Goal: Task Accomplishment & Management: Use online tool/utility

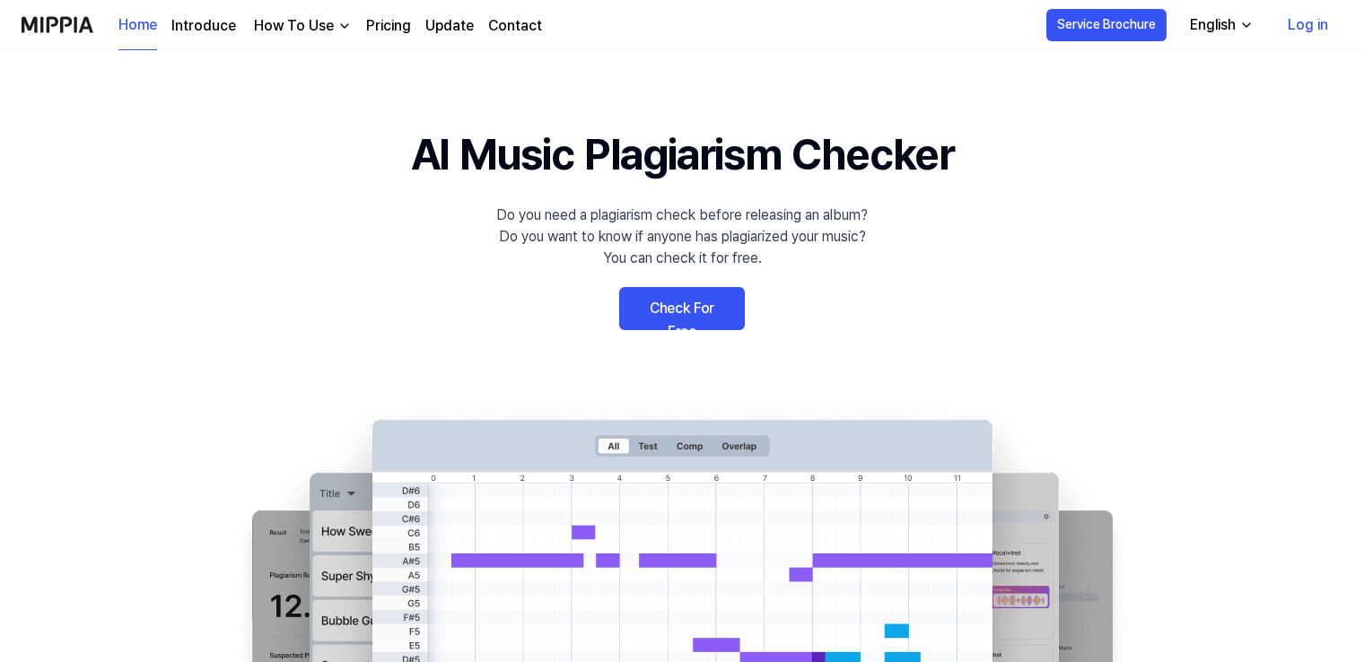
click at [712, 307] on link "Check For Free" at bounding box center [682, 308] width 126 height 43
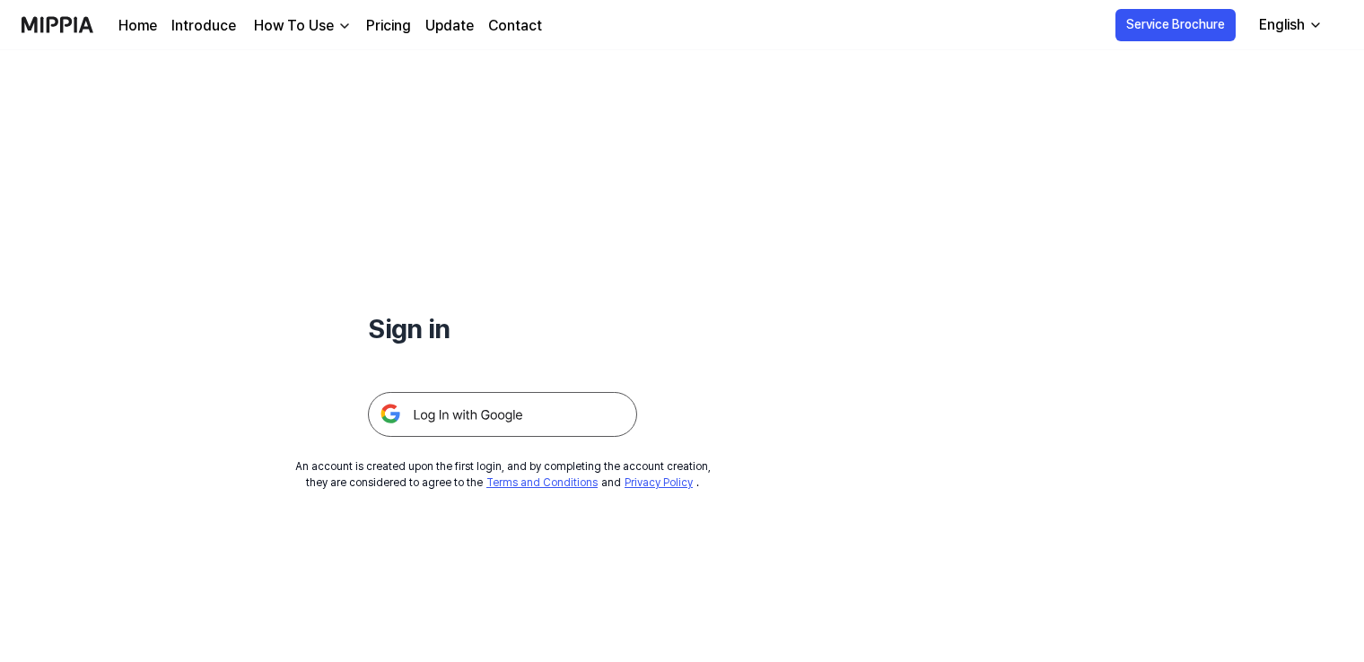
click at [521, 419] on img at bounding box center [502, 414] width 269 height 45
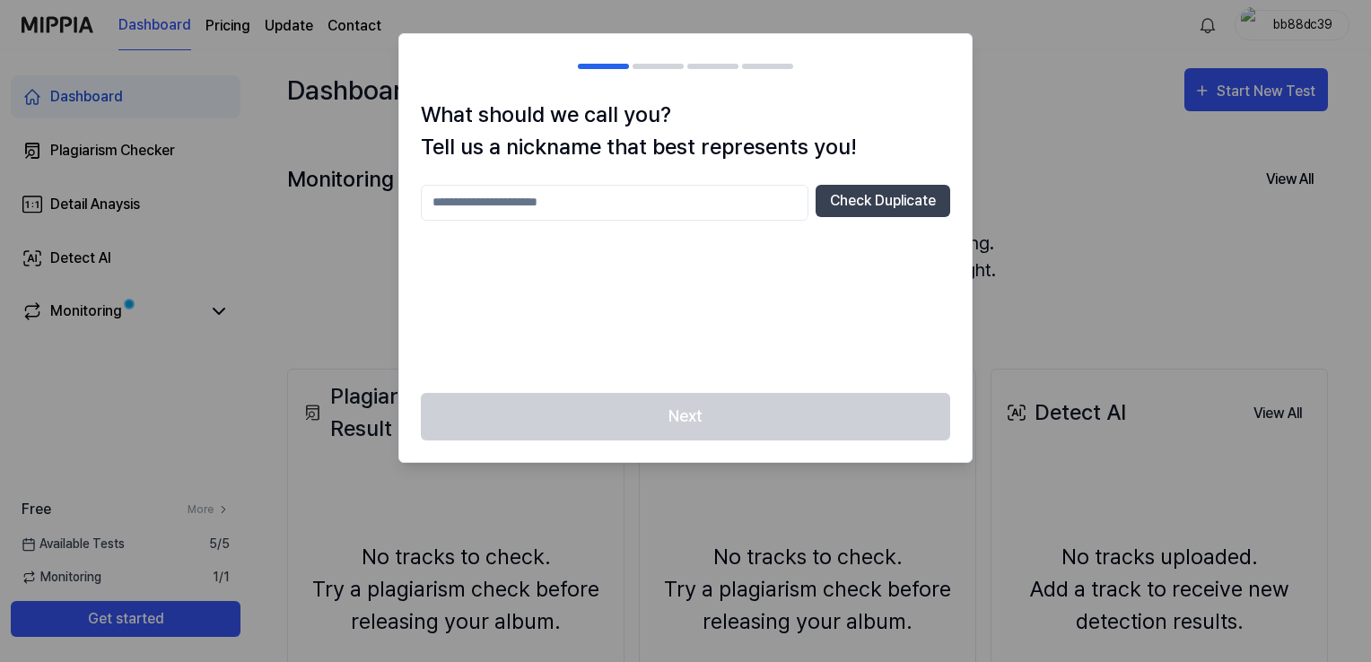
click at [714, 188] on input "text" at bounding box center [615, 203] width 388 height 36
type input "**"
click at [923, 189] on button "Check Duplicate" at bounding box center [883, 201] width 135 height 32
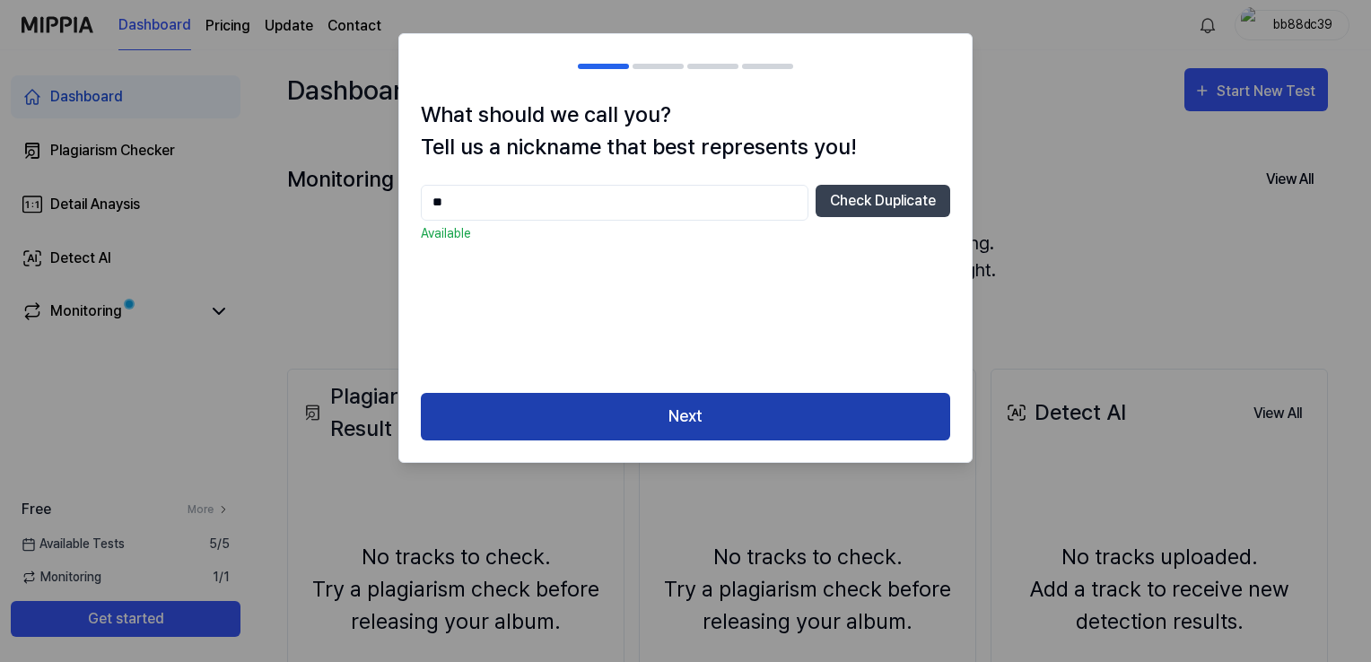
click at [658, 422] on button "Next" at bounding box center [685, 417] width 529 height 48
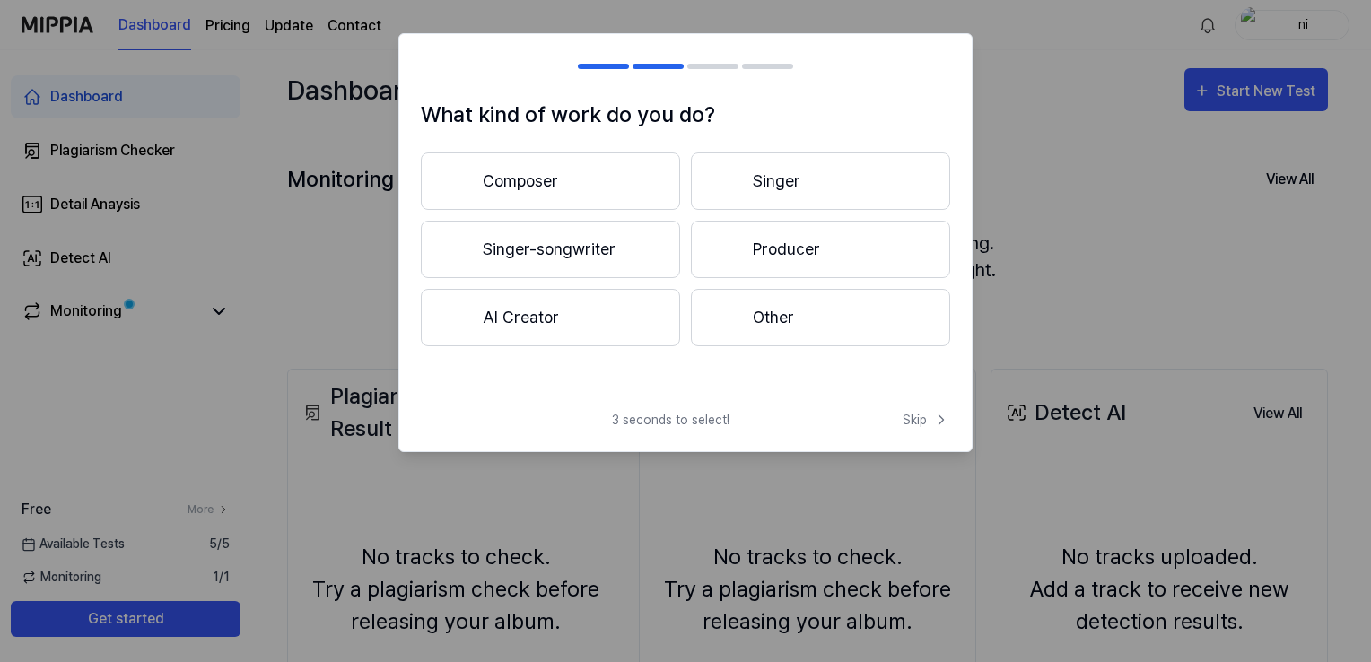
click at [547, 195] on button "Composer" at bounding box center [550, 181] width 259 height 57
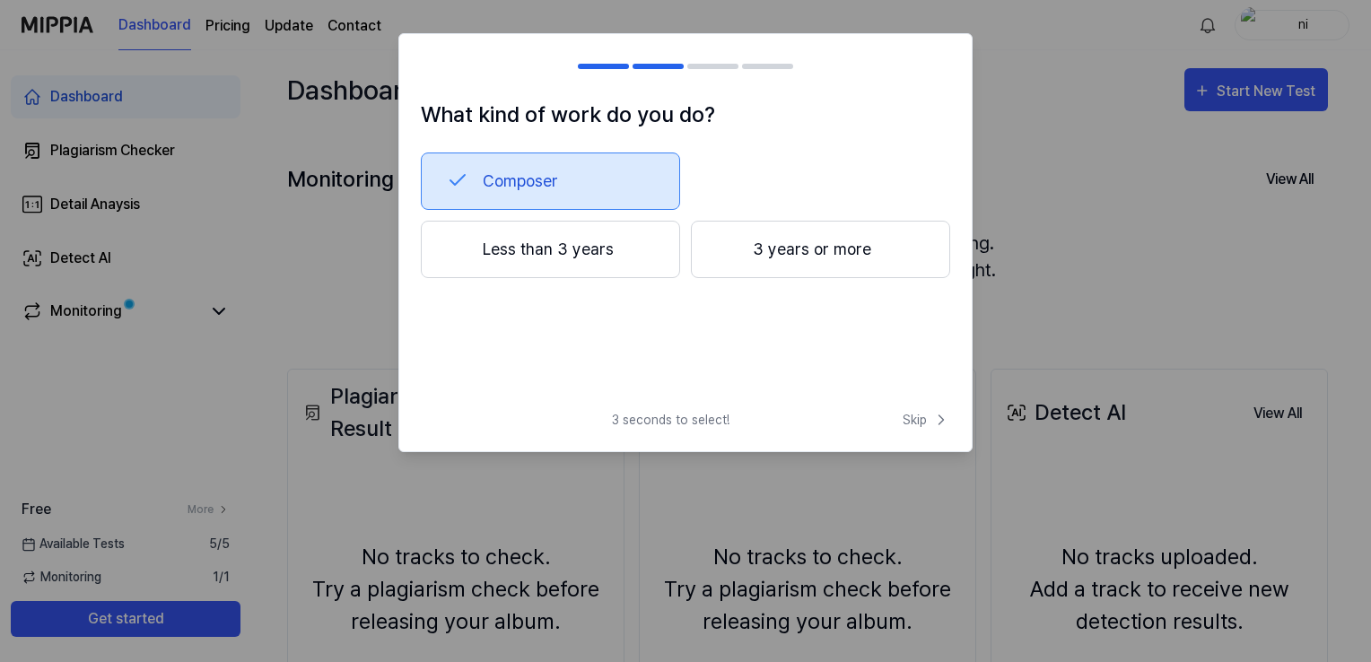
click at [619, 246] on button "Less than 3 years" at bounding box center [550, 249] width 259 height 57
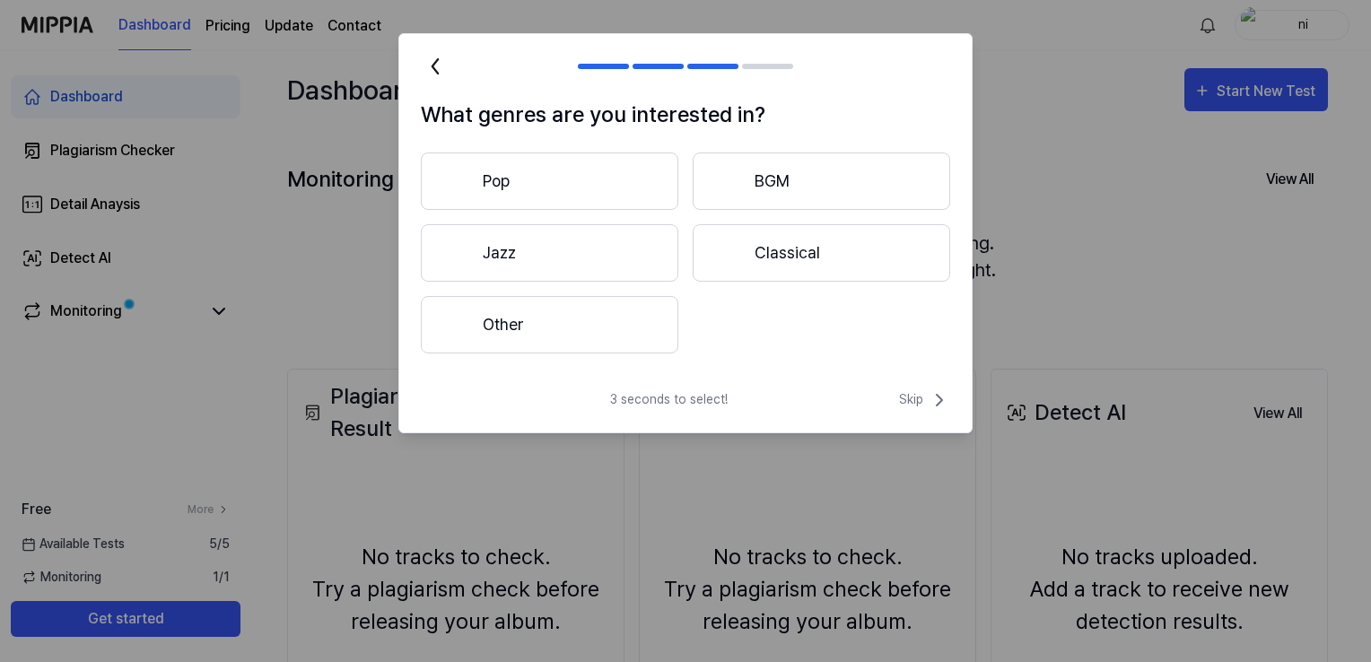
click at [547, 185] on button "Pop" at bounding box center [550, 181] width 258 height 57
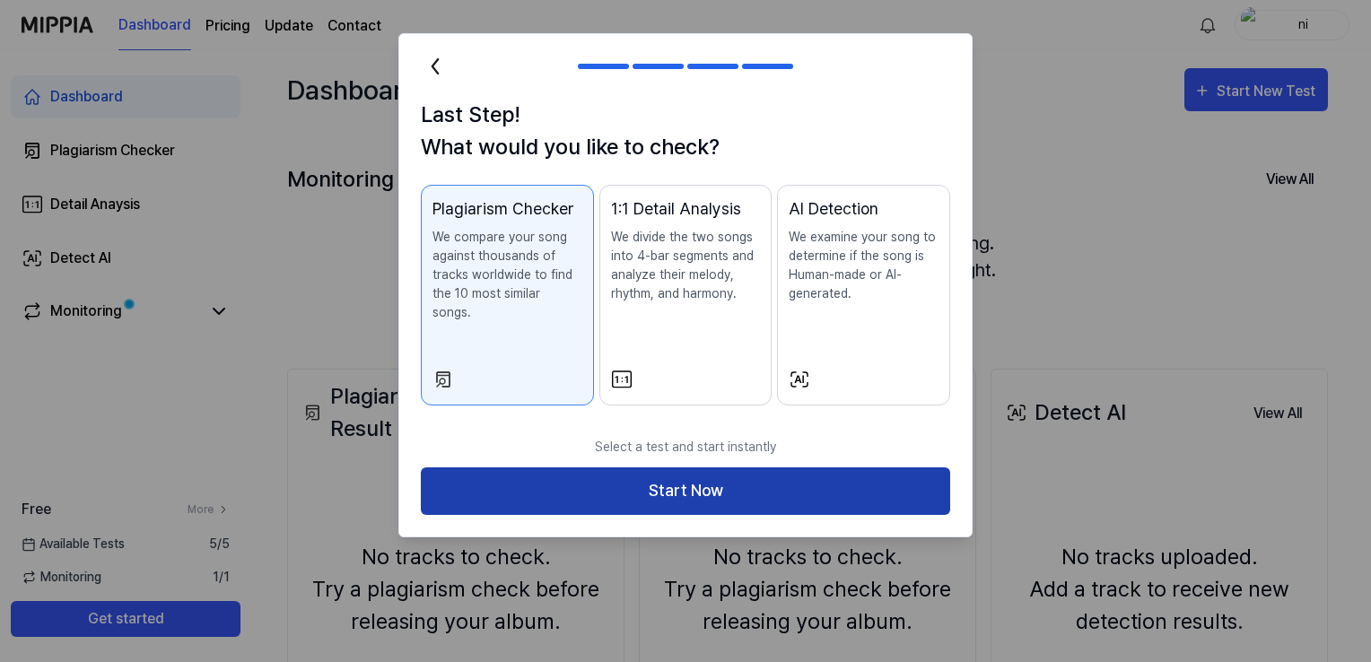
click at [712, 476] on button "Start Now" at bounding box center [685, 492] width 529 height 48
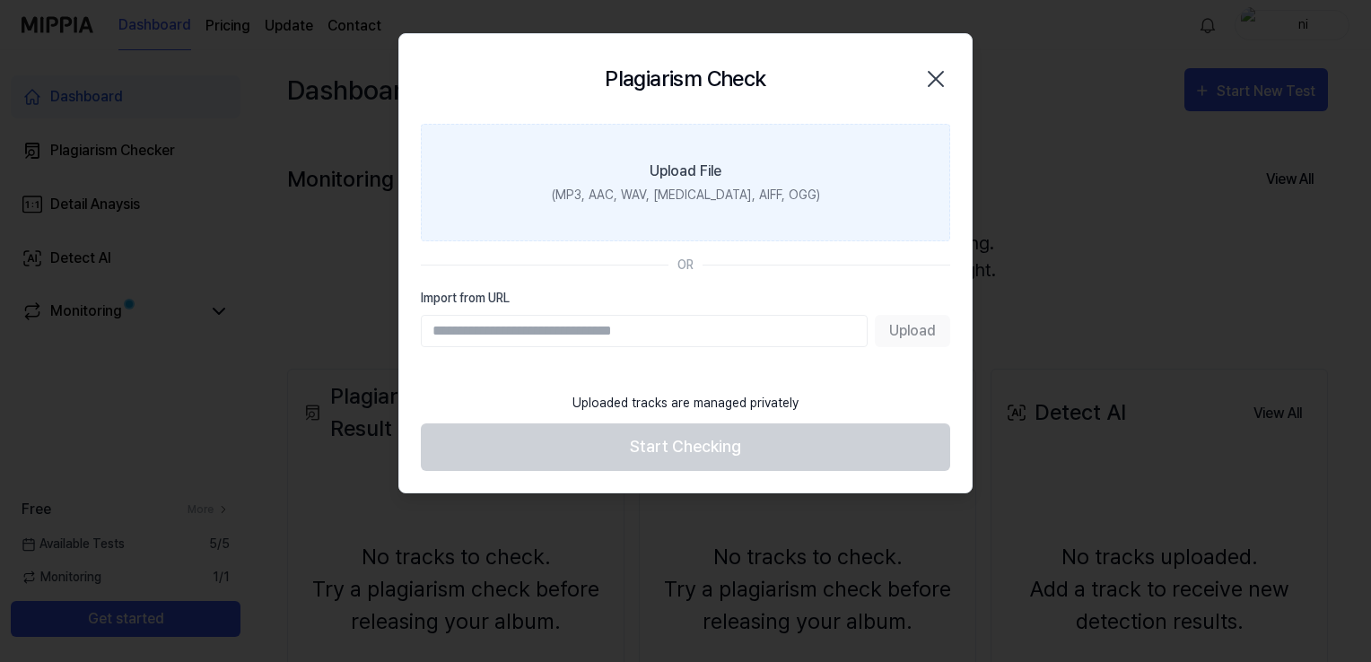
click at [713, 161] on div "Upload File" at bounding box center [686, 172] width 72 height 22
click at [0, 0] on input "Upload File (MP3, AAC, WAV, [MEDICAL_DATA], AIFF, OGG)" at bounding box center [0, 0] width 0 height 0
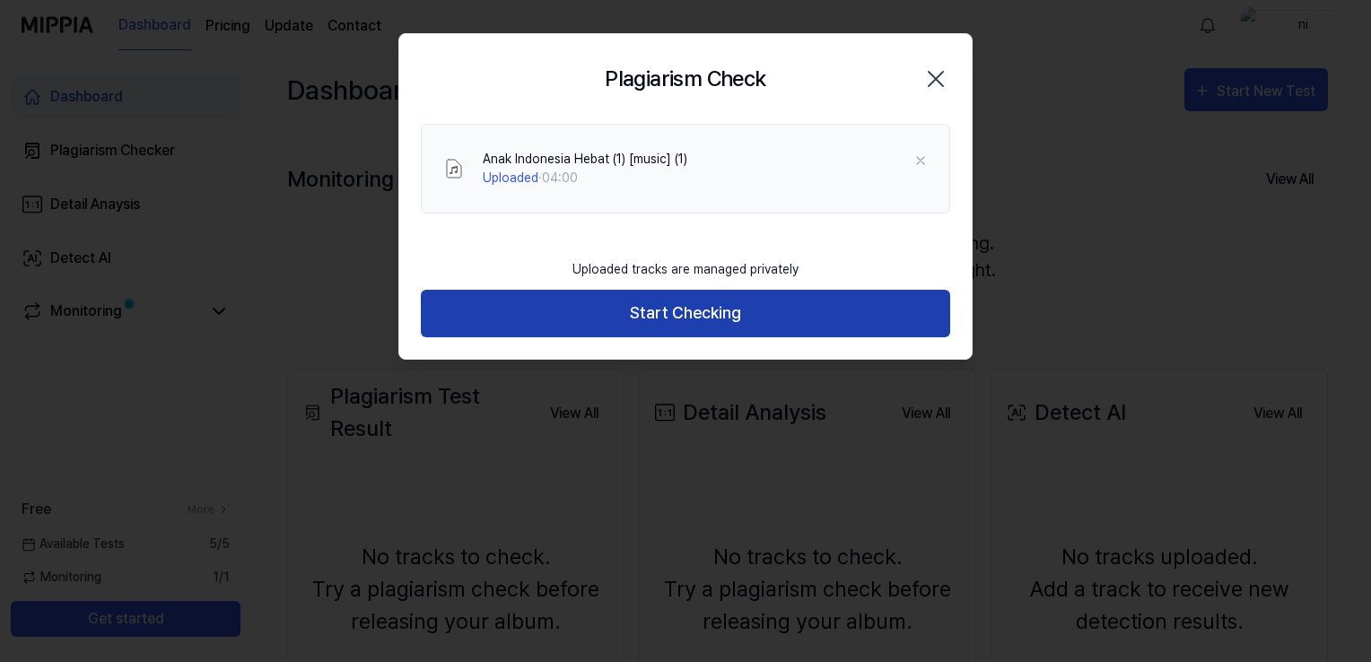
click at [590, 321] on button "Start Checking" at bounding box center [685, 314] width 529 height 48
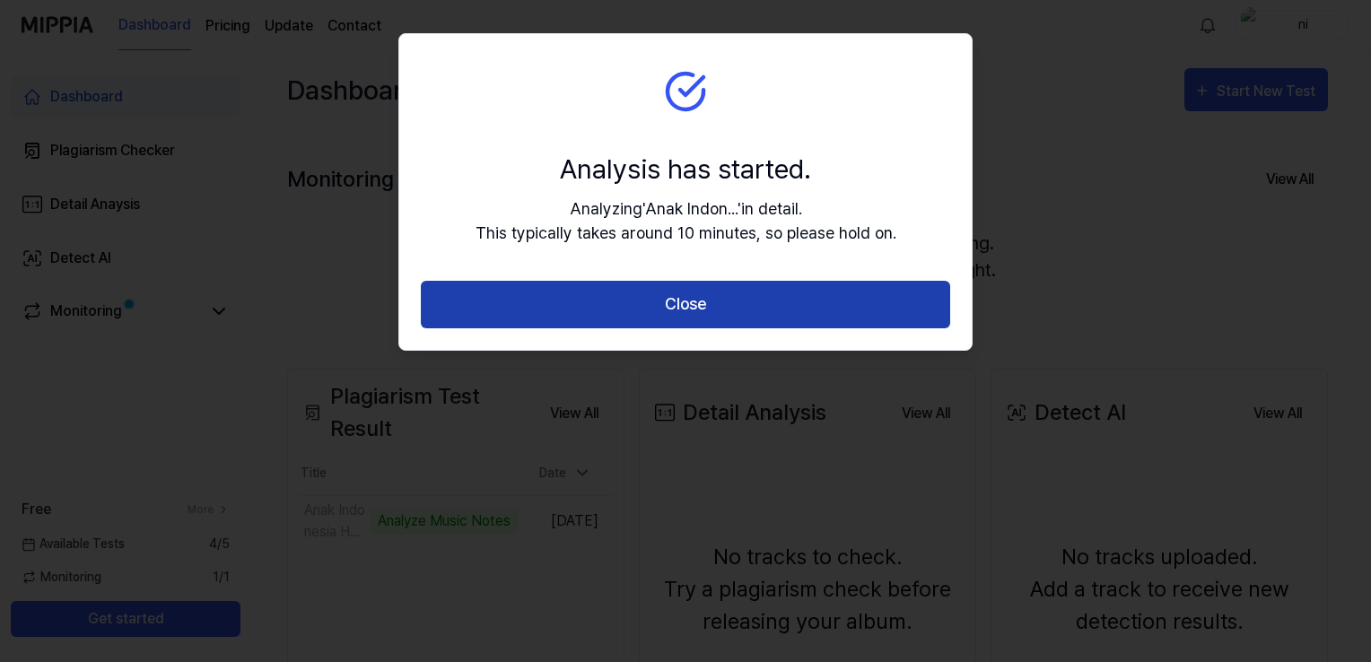
click at [732, 294] on button "Close" at bounding box center [685, 305] width 529 height 48
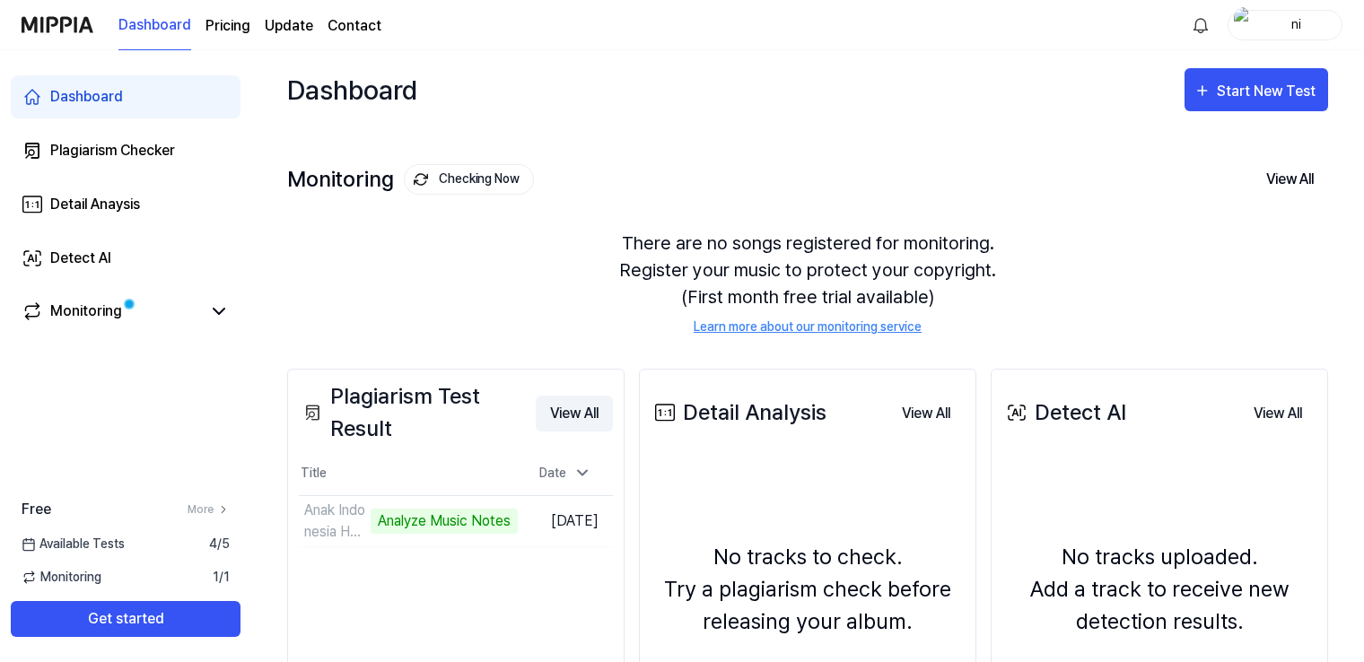
click at [590, 418] on button "View All" at bounding box center [574, 414] width 77 height 36
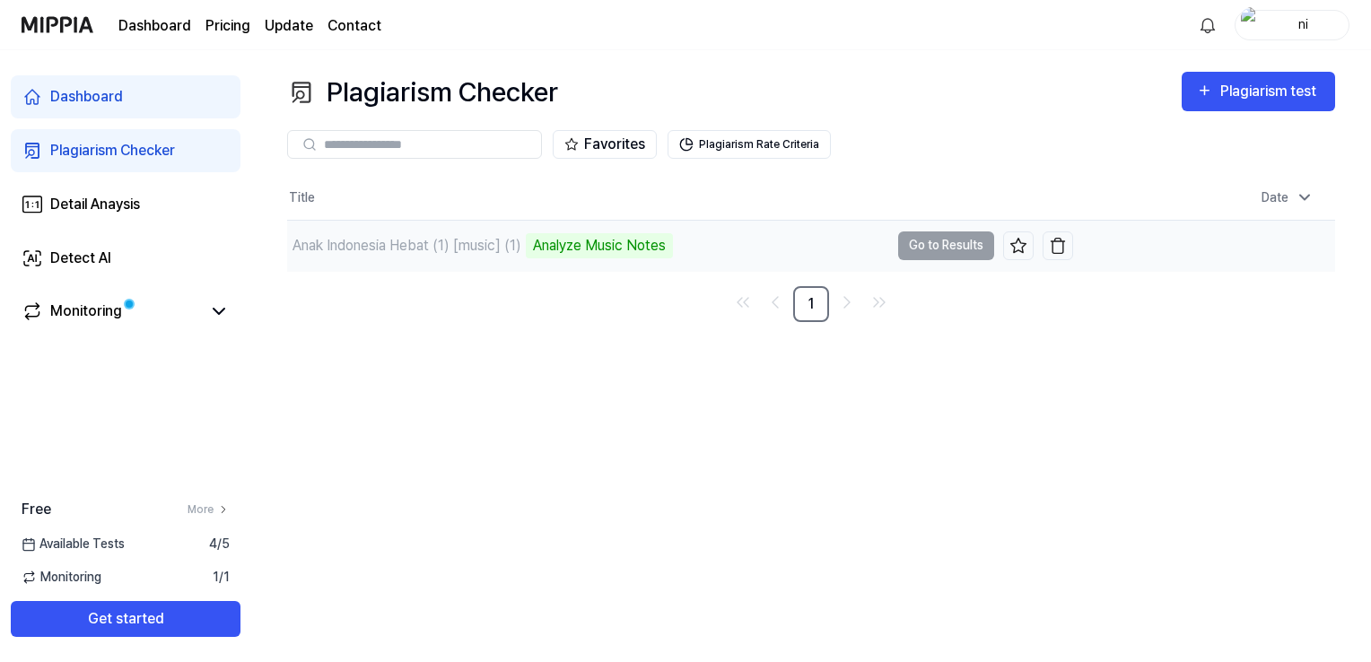
click at [968, 244] on td "Anak Indonesia Hebat (1) [music] (1) Analyze Music Notes Go to Results" at bounding box center [680, 246] width 786 height 50
click at [934, 242] on td "Anak Indonesia Hebat (1) [music] (1) Analyze Music Notes Go to Results" at bounding box center [680, 246] width 786 height 50
click at [922, 250] on td "Anak Indonesia Hebat (1) [music] (1) Analyze Music Notes Go to Results" at bounding box center [680, 246] width 786 height 50
click at [605, 246] on div "Analyze Music Notes" at bounding box center [599, 245] width 147 height 25
click at [112, 311] on div "Monitoring" at bounding box center [86, 312] width 72 height 22
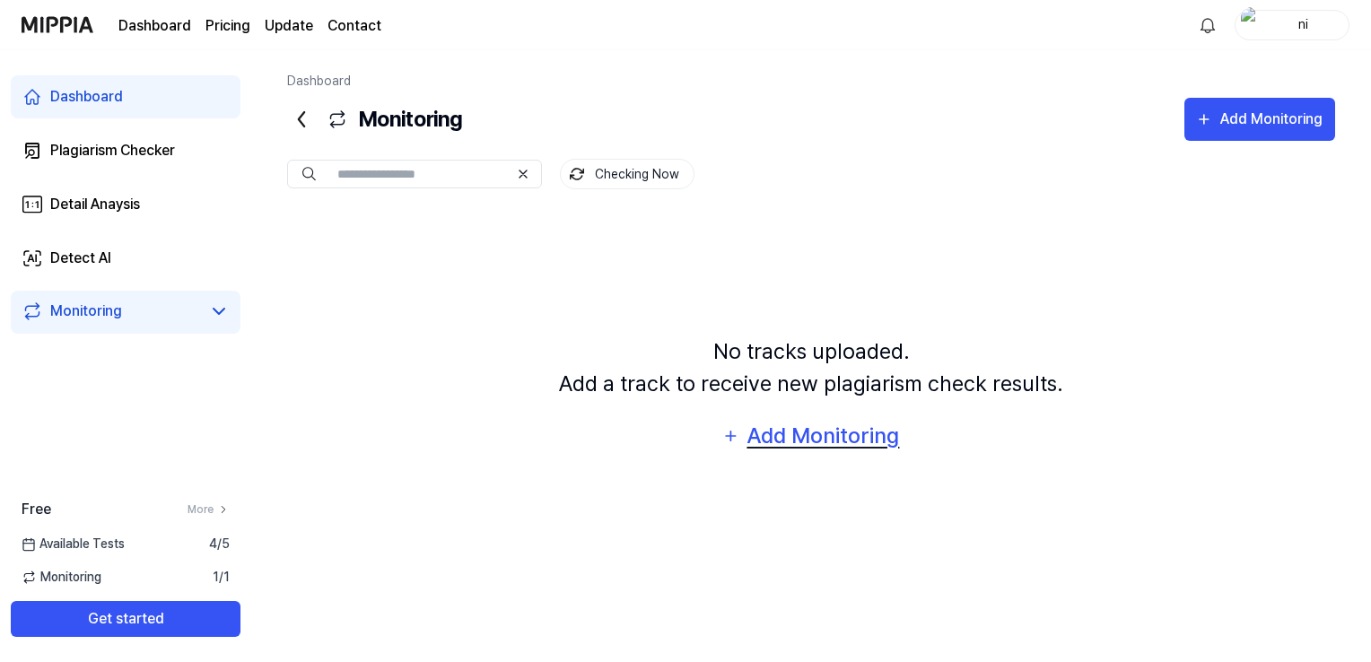
click at [857, 440] on div "Add Monitoring" at bounding box center [823, 436] width 155 height 34
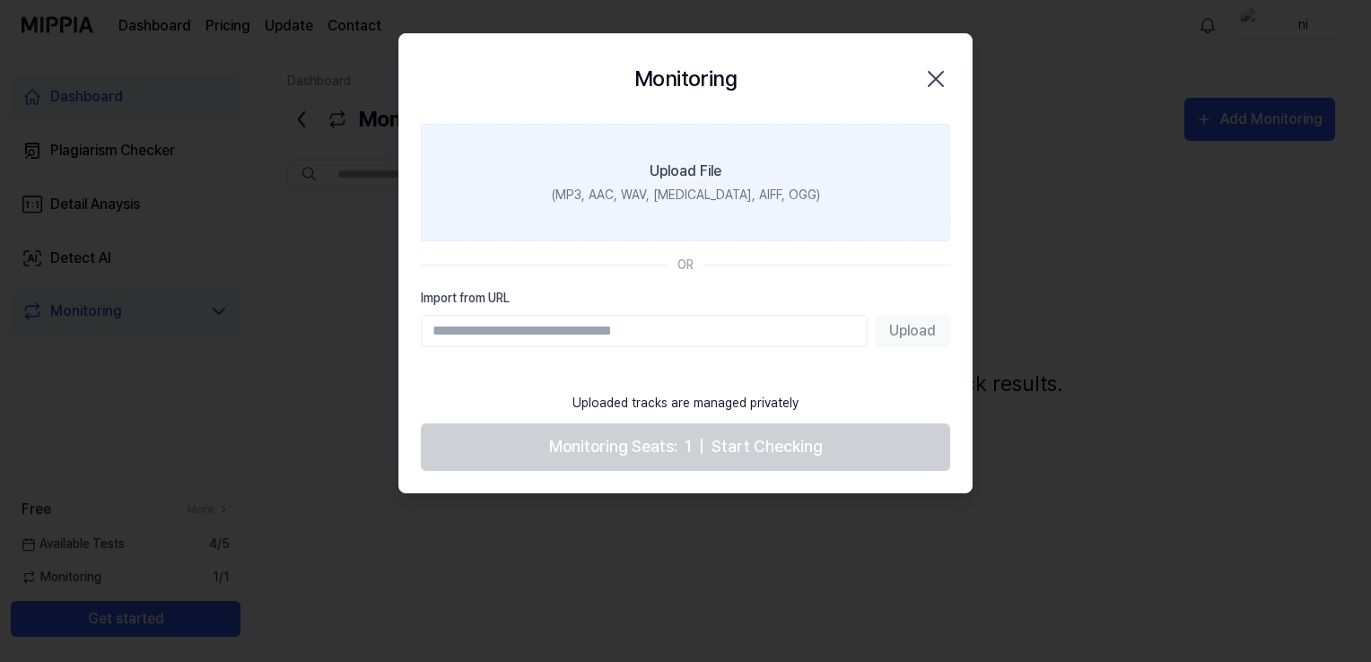
click at [718, 162] on div "Upload File" at bounding box center [686, 172] width 72 height 22
click at [0, 0] on input "Upload File (MP3, AAC, WAV, [MEDICAL_DATA], AIFF, OGG)" at bounding box center [0, 0] width 0 height 0
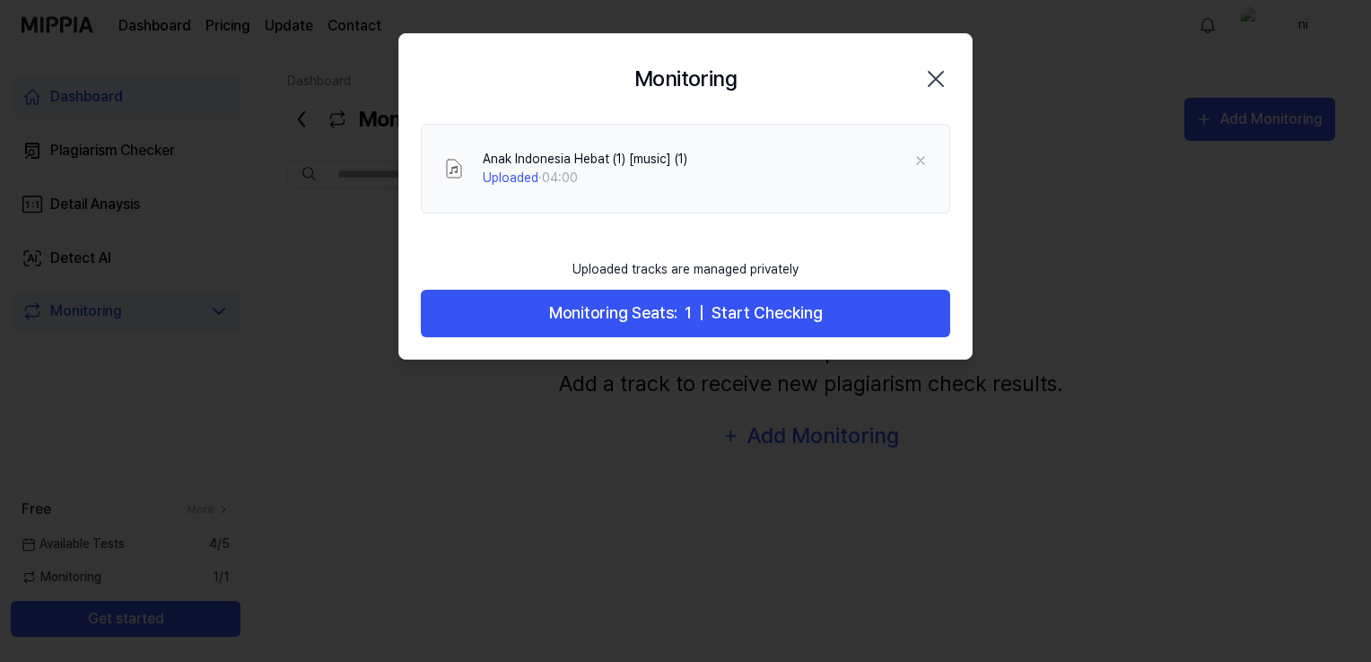
click at [710, 316] on button "Monitoring Seats: 1 | Start Checking" at bounding box center [685, 314] width 529 height 48
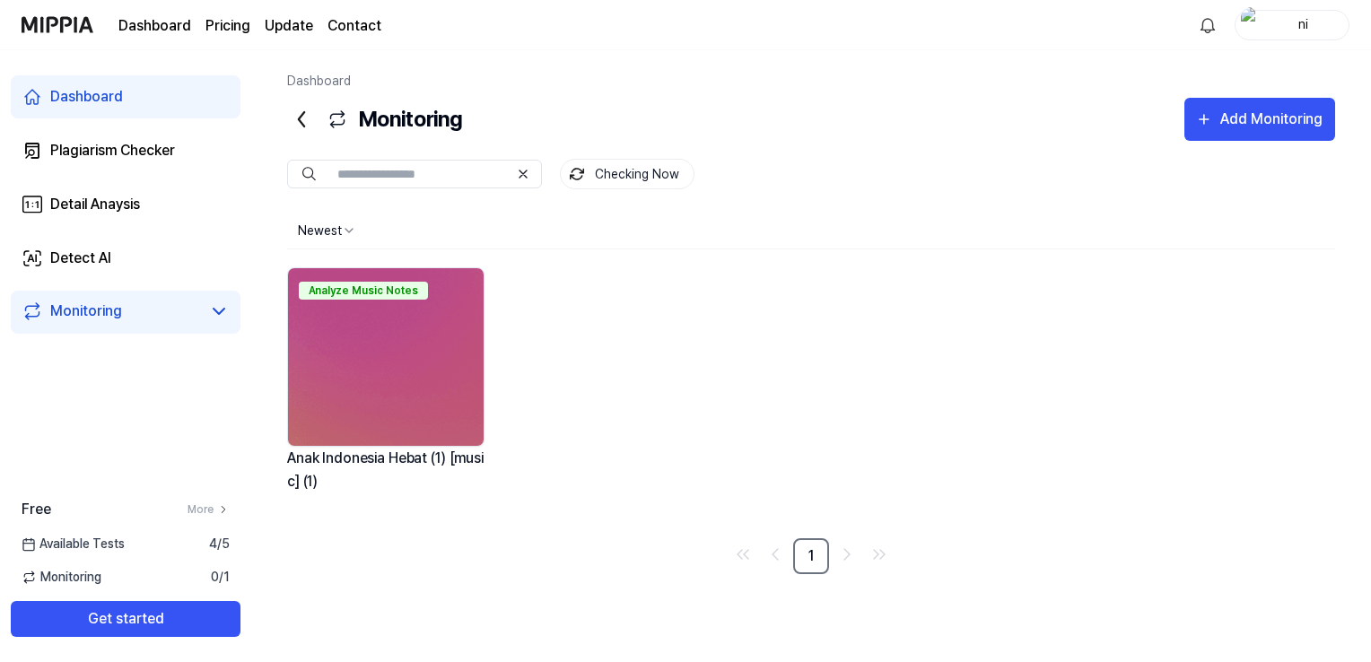
click at [436, 378] on img at bounding box center [386, 357] width 196 height 178
click at [346, 232] on html "Dashboard Pricing Update Contact ni Dashboard Plagiarism Checker Detail Anaysis…" at bounding box center [685, 331] width 1371 height 662
click at [546, 372] on html "Dashboard Pricing Update Contact ni Dashboard Plagiarism Checker Detail Anaysis…" at bounding box center [685, 331] width 1371 height 662
click at [358, 316] on img at bounding box center [386, 357] width 196 height 178
click at [355, 453] on div "Anak Indonesia Hebat (1) [music] (1)" at bounding box center [385, 470] width 197 height 46
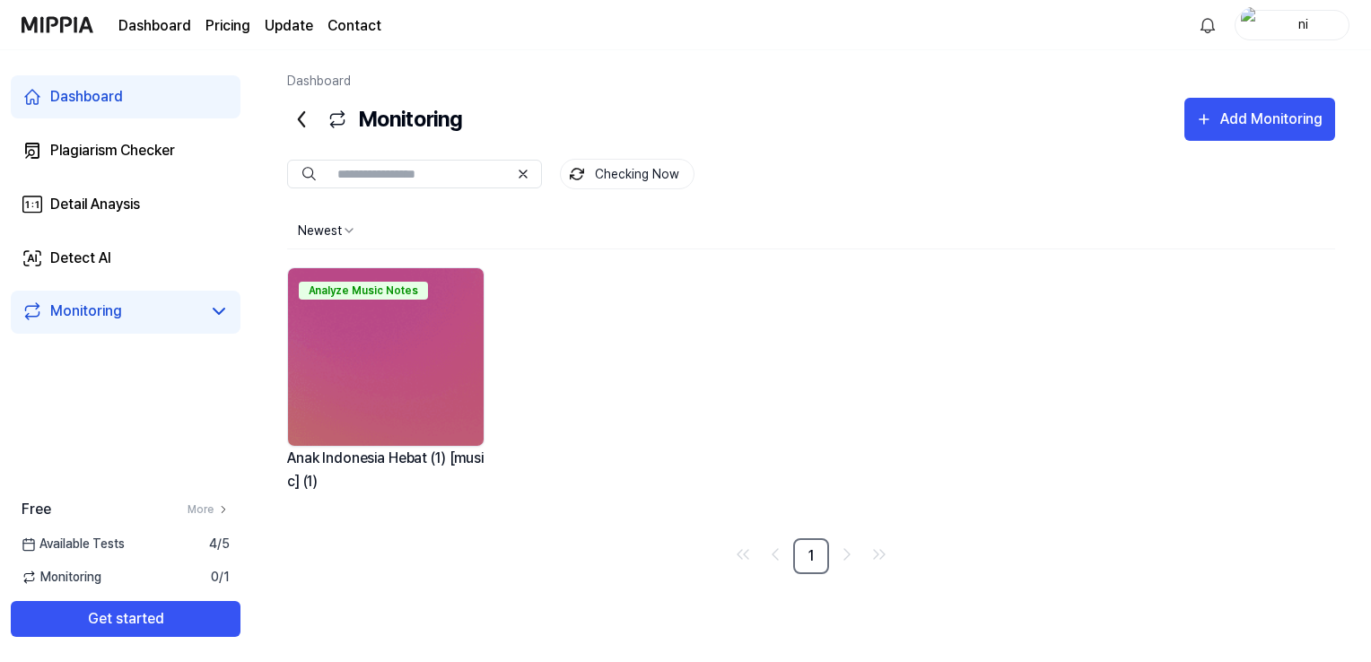
click at [353, 342] on img at bounding box center [386, 357] width 196 height 178
click at [358, 280] on div "Analyze Music Notes" at bounding box center [363, 288] width 129 height 18
click at [358, 402] on img at bounding box center [386, 357] width 196 height 178
click at [91, 543] on span "Available Tests" at bounding box center [73, 544] width 103 height 19
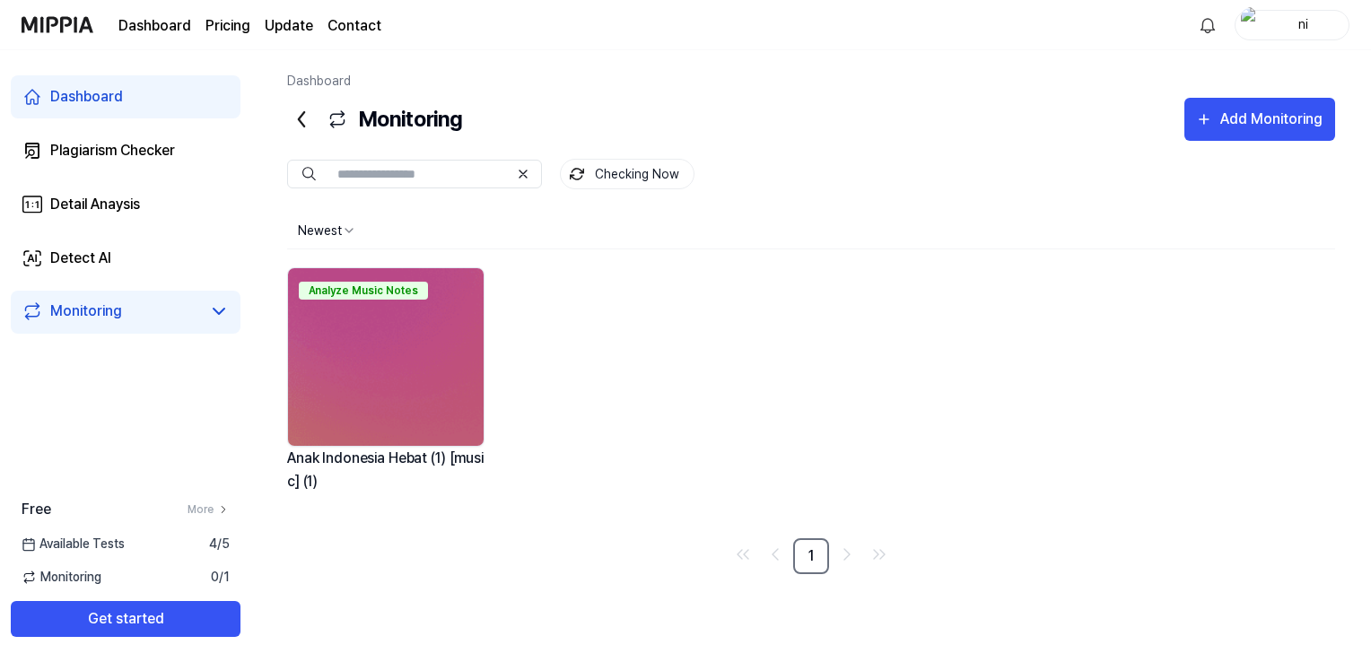
click at [217, 544] on span "4 / 5" at bounding box center [219, 544] width 21 height 19
click at [199, 424] on div "Dashboard Plagiarism Checker Detail Anaysis Detect AI Monitoring Free More Avai…" at bounding box center [125, 356] width 251 height 612
click at [105, 611] on button "Get started" at bounding box center [126, 619] width 230 height 36
click at [428, 329] on img at bounding box center [386, 357] width 196 height 178
click at [314, 377] on img at bounding box center [386, 357] width 196 height 178
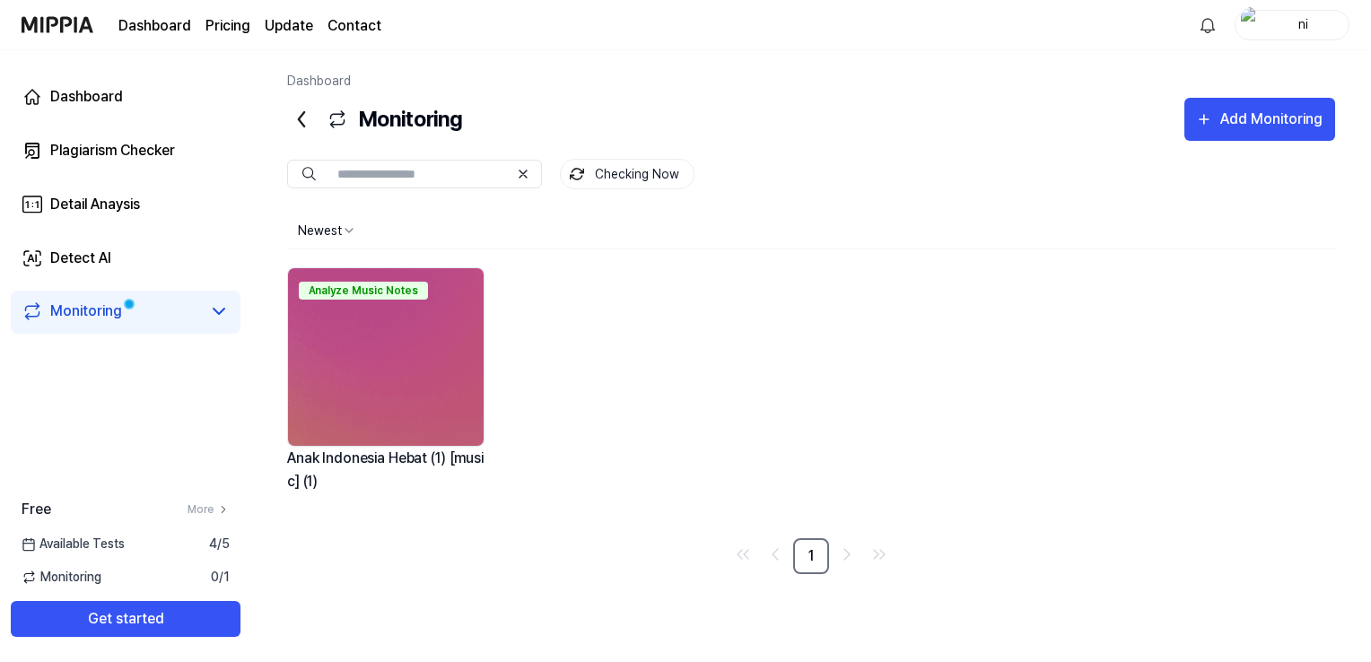
click at [314, 377] on img at bounding box center [386, 357] width 196 height 178
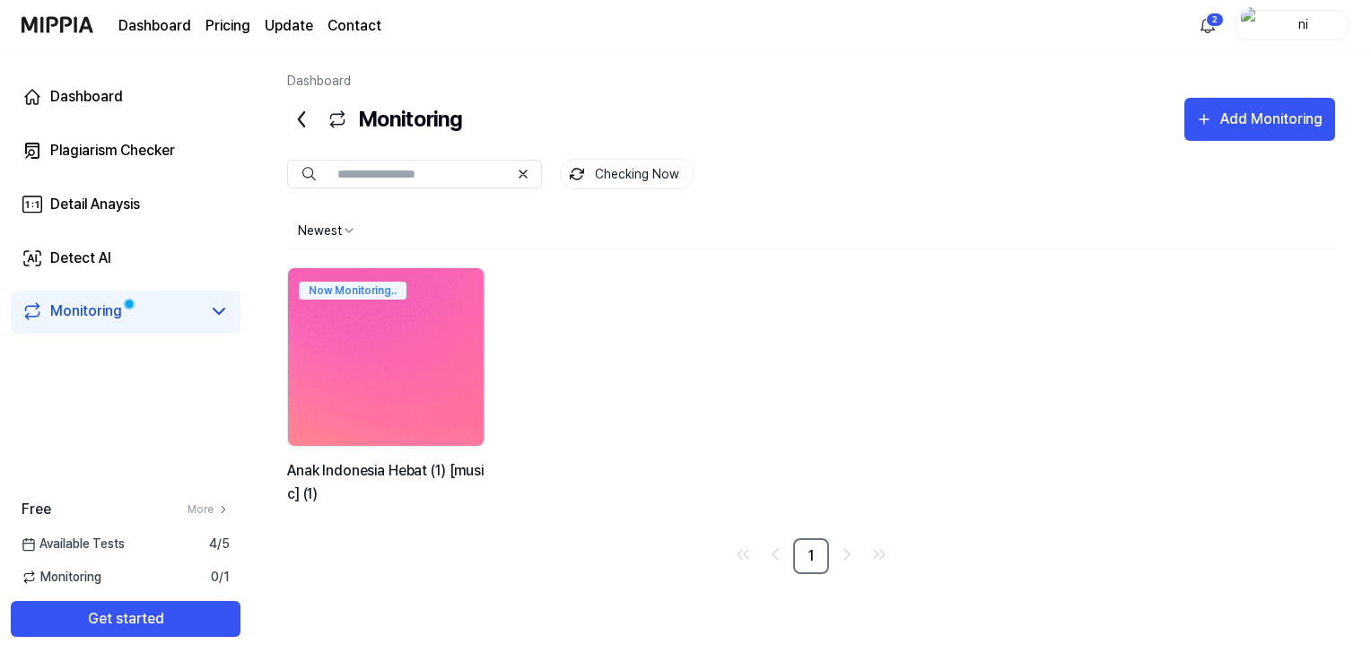
click at [374, 380] on img at bounding box center [385, 357] width 215 height 196
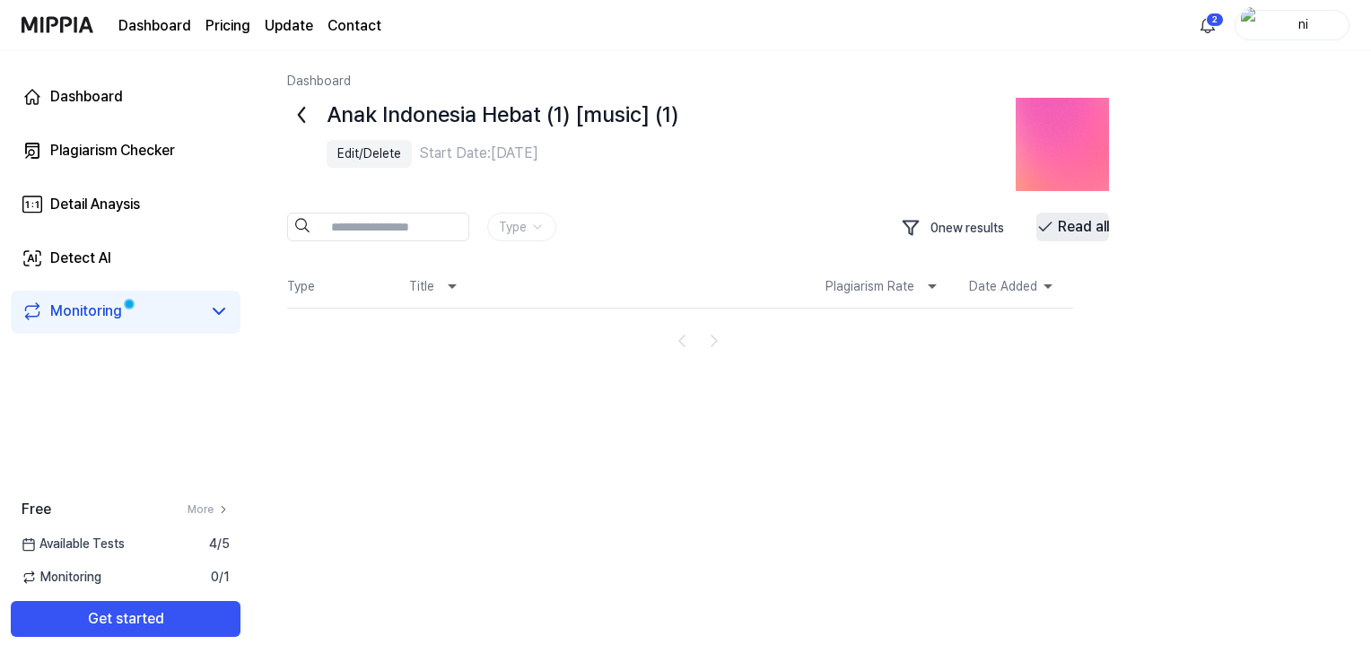
click at [1073, 226] on button "Read all" at bounding box center [1073, 227] width 73 height 29
click at [301, 116] on icon at bounding box center [301, 115] width 29 height 29
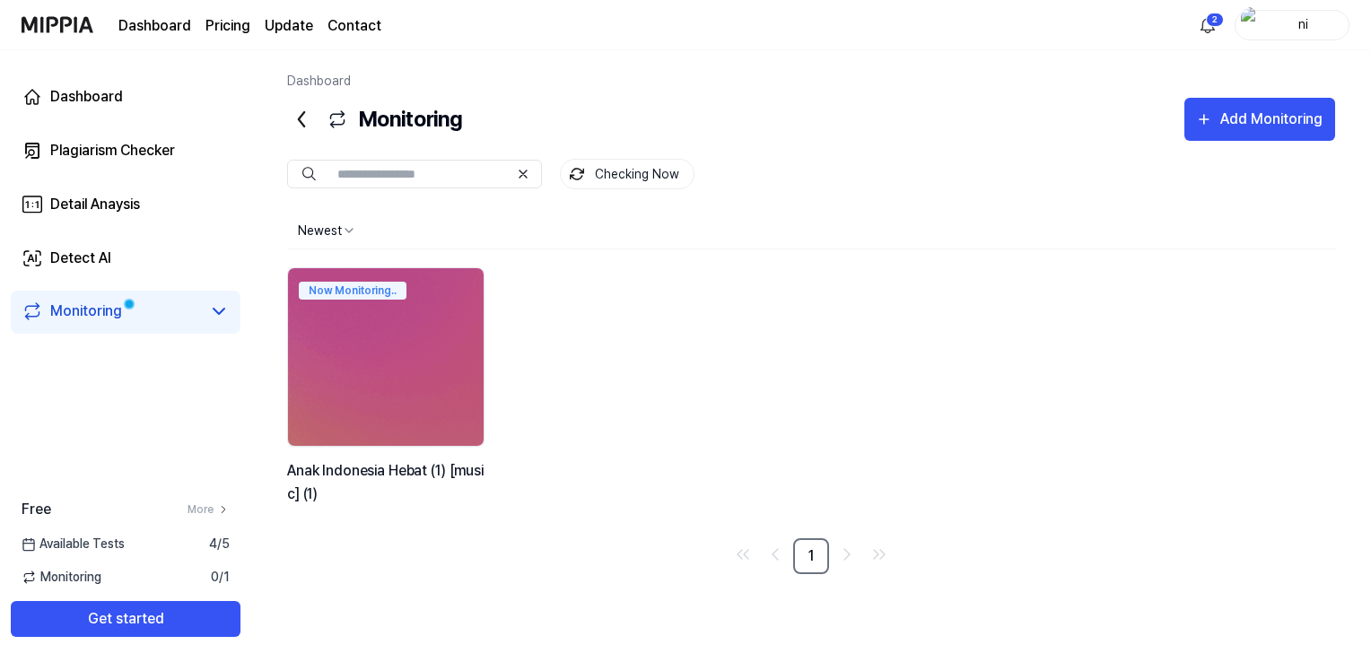
click at [136, 585] on div "Monitoring 0 / 1" at bounding box center [125, 577] width 251 height 19
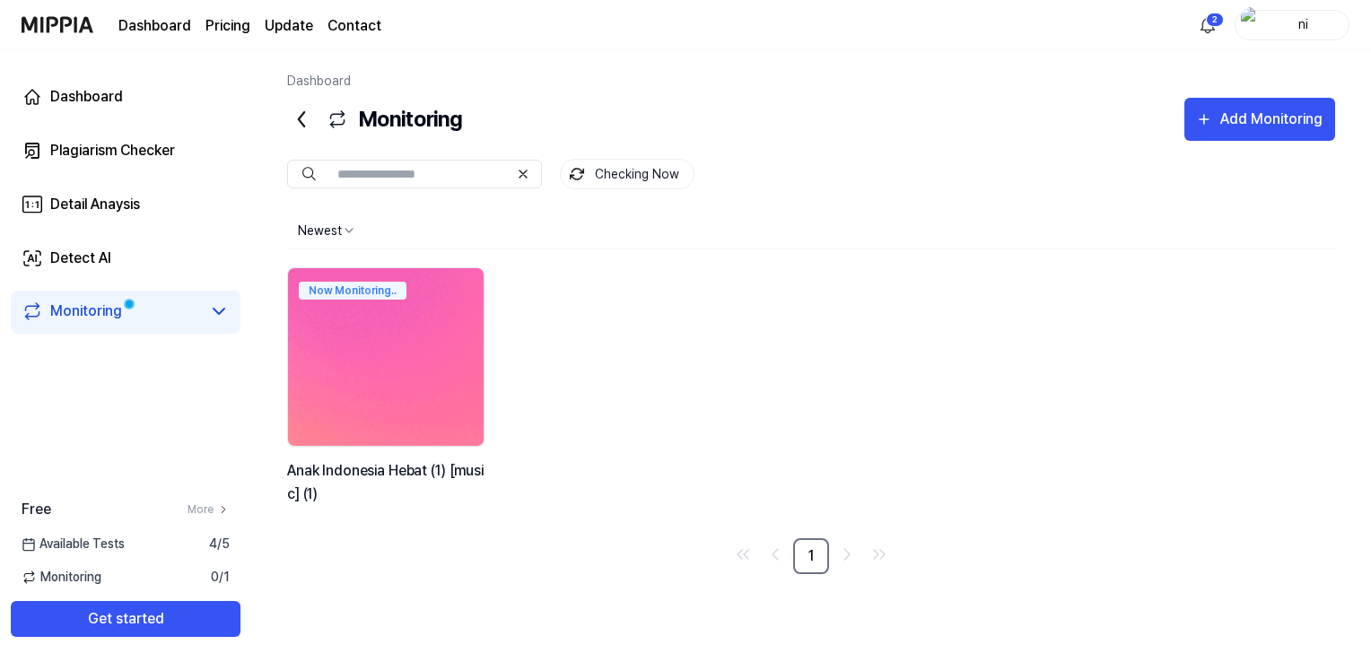
click at [402, 369] on img at bounding box center [385, 357] width 215 height 196
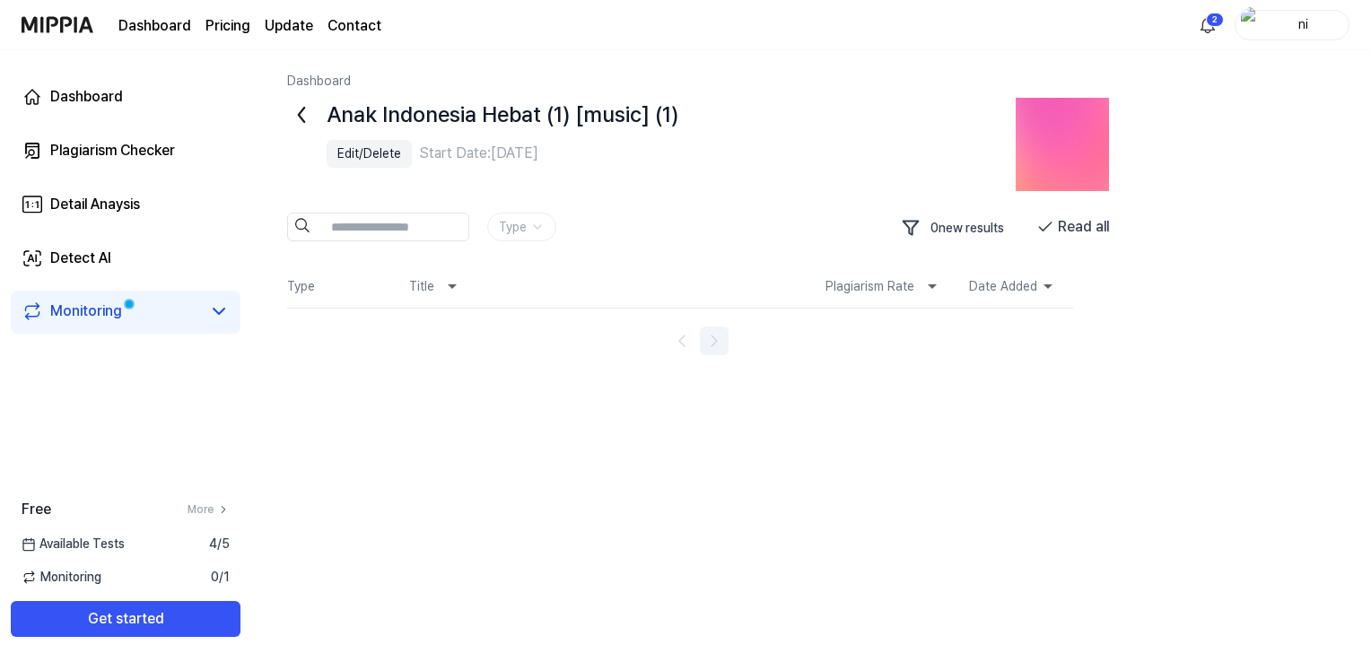
click at [707, 340] on icon "Go to next page" at bounding box center [715, 341] width 22 height 22
click at [675, 339] on icon "Go to previous page" at bounding box center [682, 341] width 22 height 22
click at [536, 223] on html "Dashboard Pricing Update Contact 2 ni Dashboard Plagiarism Checker Detail Anays…" at bounding box center [685, 331] width 1371 height 662
click at [1064, 156] on img at bounding box center [1062, 144] width 93 height 93
click at [1094, 228] on button "Read all" at bounding box center [1073, 227] width 73 height 29
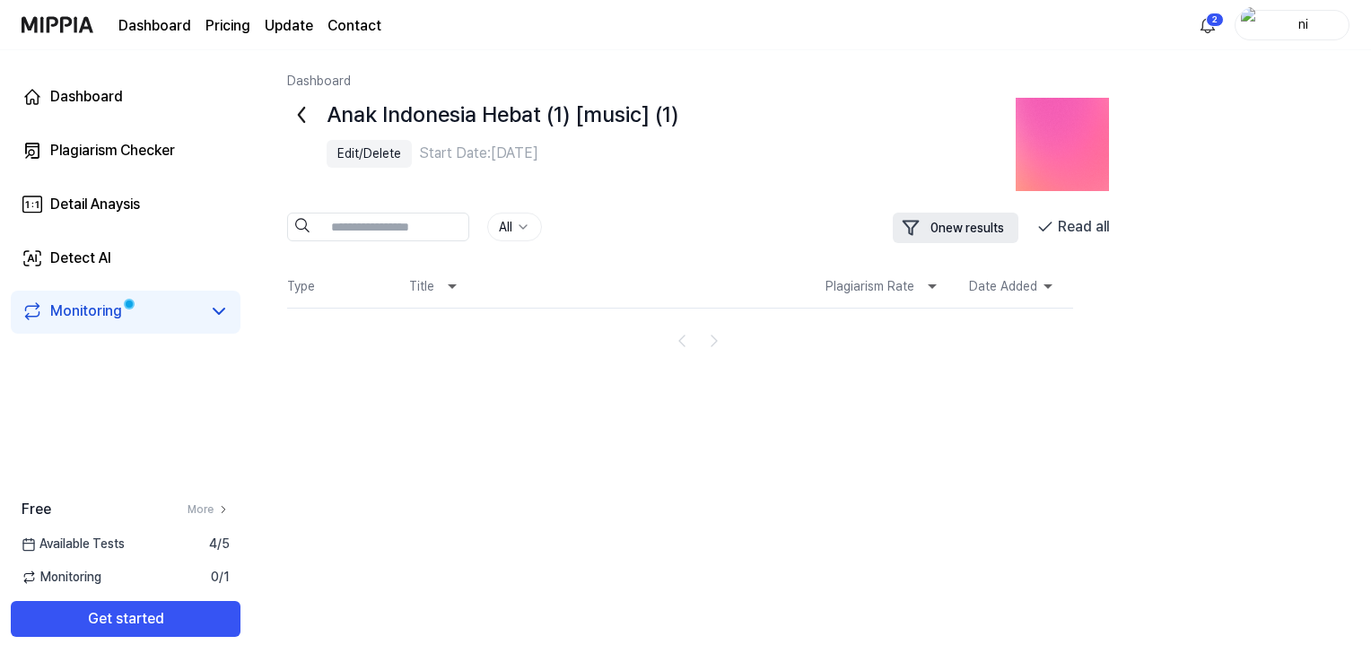
click at [972, 235] on button "0 new results" at bounding box center [956, 228] width 126 height 31
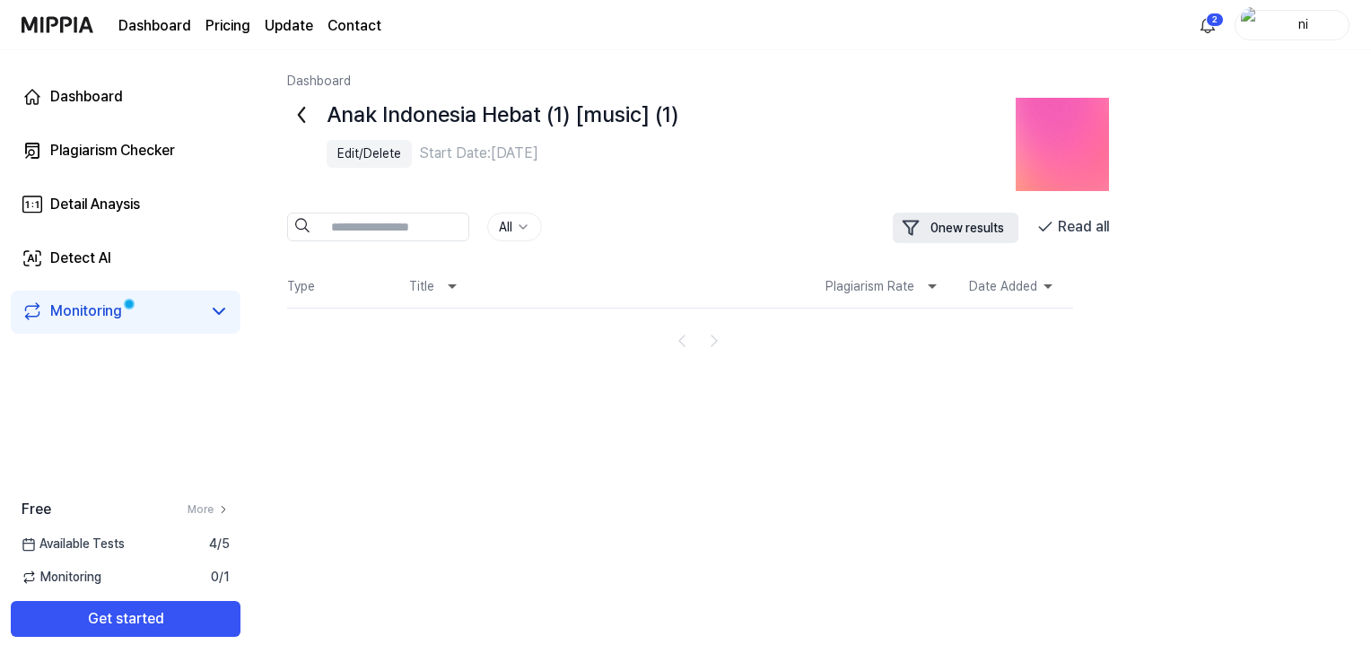
click at [972, 235] on button "0 new results" at bounding box center [956, 228] width 126 height 31
click at [188, 306] on link "Monitoring" at bounding box center [111, 312] width 179 height 22
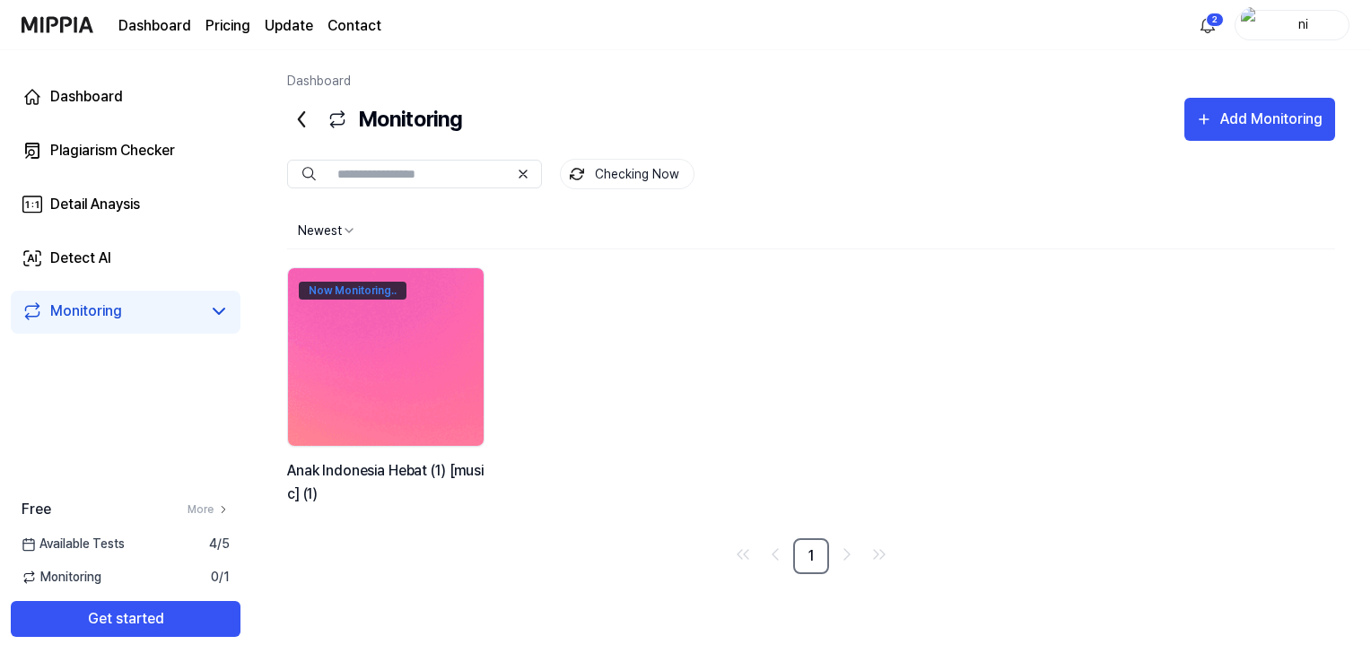
click at [385, 292] on div "Now Monitoring.." at bounding box center [353, 291] width 108 height 18
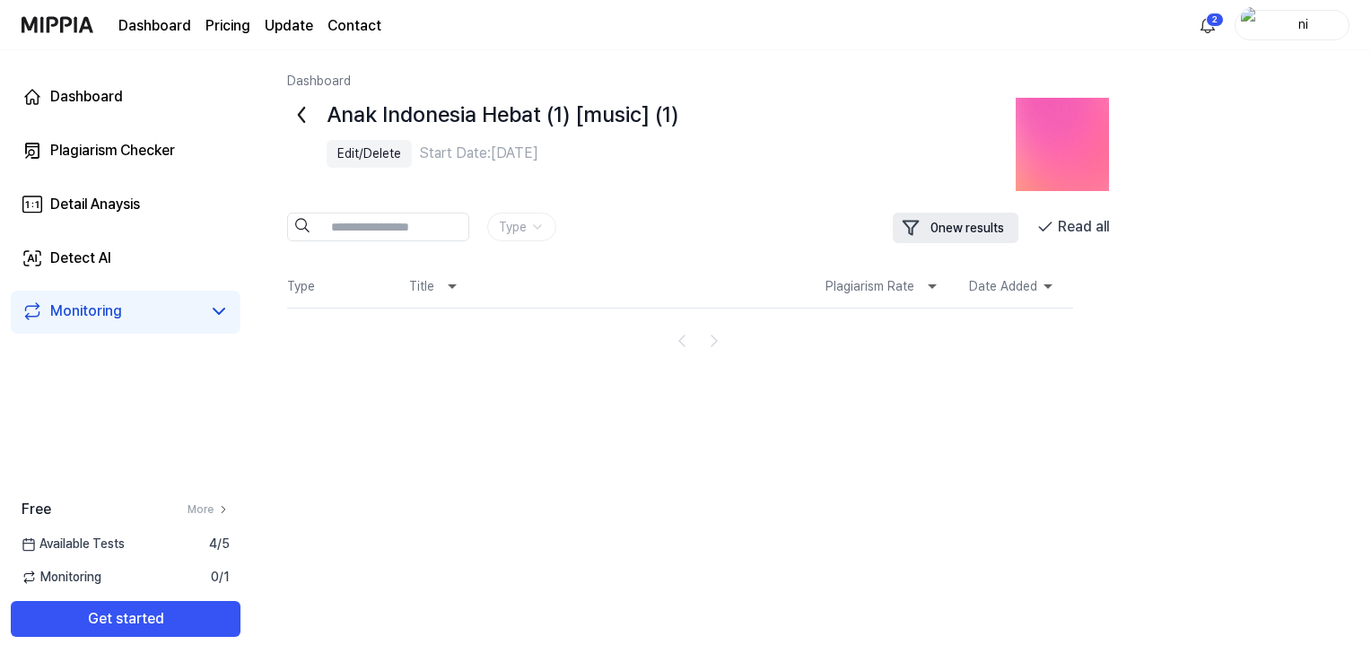
click at [944, 242] on button "0 new results" at bounding box center [956, 228] width 126 height 31
click at [540, 227] on html "Dashboard Pricing Update Contact 2 ni Dashboard Plagiarism Checker Detail Anays…" at bounding box center [685, 331] width 1371 height 662
click at [542, 218] on html "Dashboard Pricing Update Contact 2 ni Dashboard Plagiarism Checker Detail Anays…" at bounding box center [685, 331] width 1371 height 662
click at [538, 223] on html "Dashboard Pricing Update Contact 2 ni Dashboard Plagiarism Checker Detail Anays…" at bounding box center [685, 331] width 1371 height 662
click at [936, 217] on button "0 new results" at bounding box center [956, 228] width 126 height 31
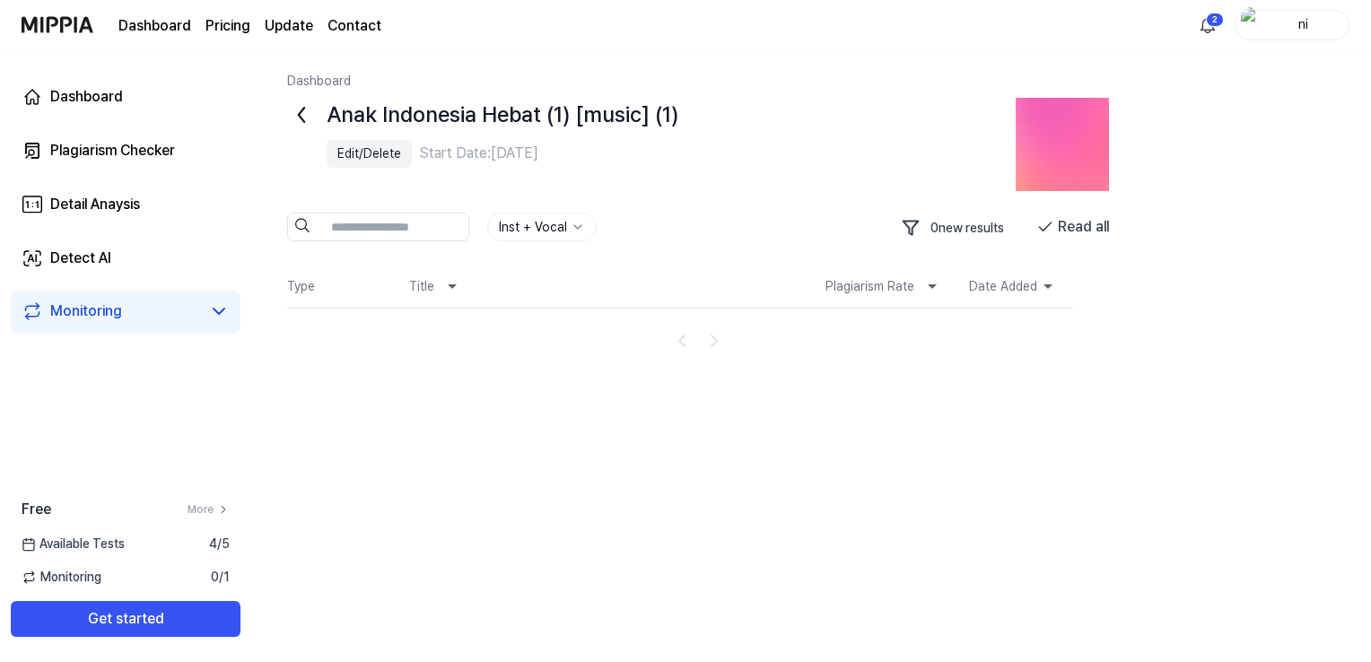
click at [364, 149] on div "Edit/Delete" at bounding box center [369, 153] width 64 height 19
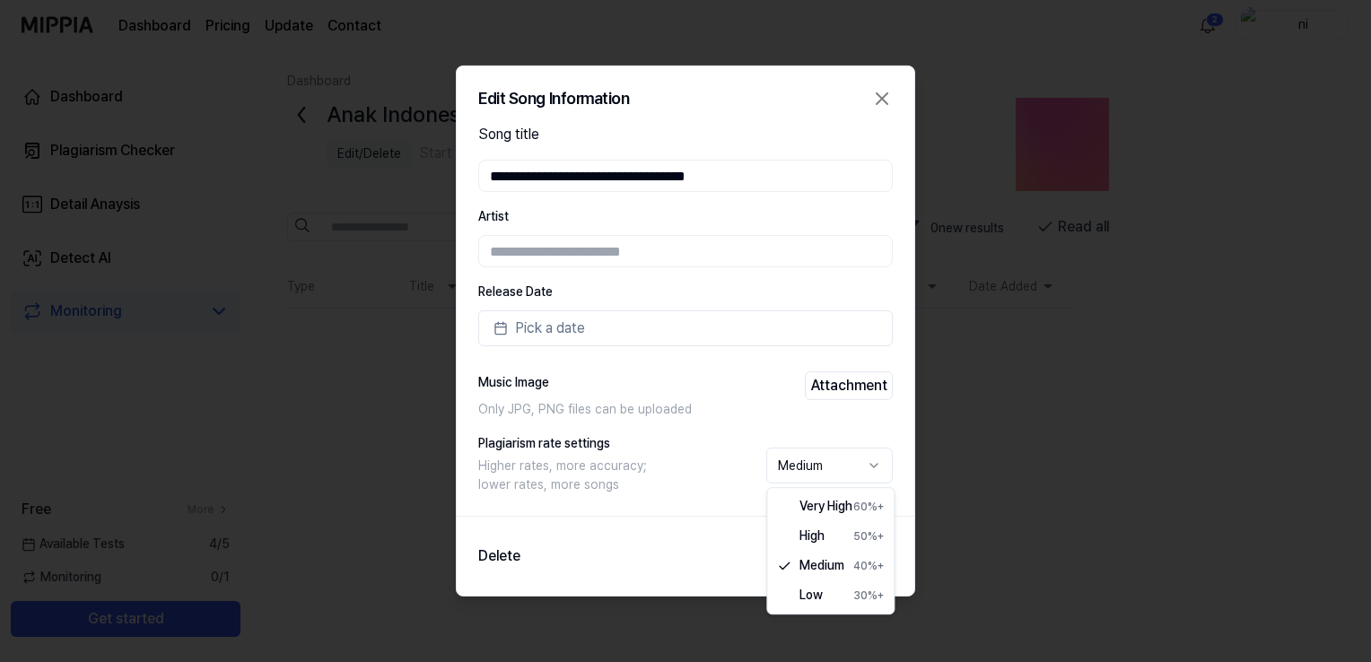
click at [846, 459] on body "**********" at bounding box center [685, 331] width 1371 height 662
click at [851, 463] on body "**********" at bounding box center [685, 331] width 1371 height 662
select select "**"
click at [851, 568] on button "Change" at bounding box center [853, 556] width 80 height 36
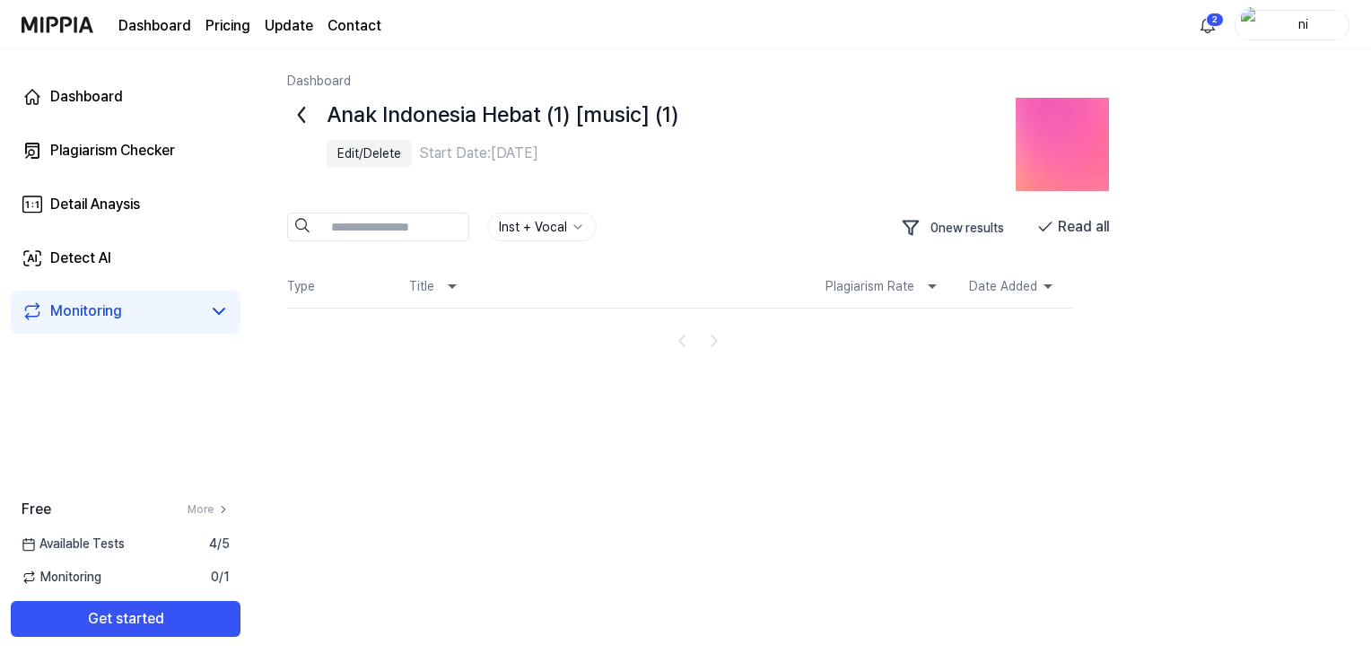
click at [185, 311] on link "Monitoring" at bounding box center [111, 312] width 179 height 22
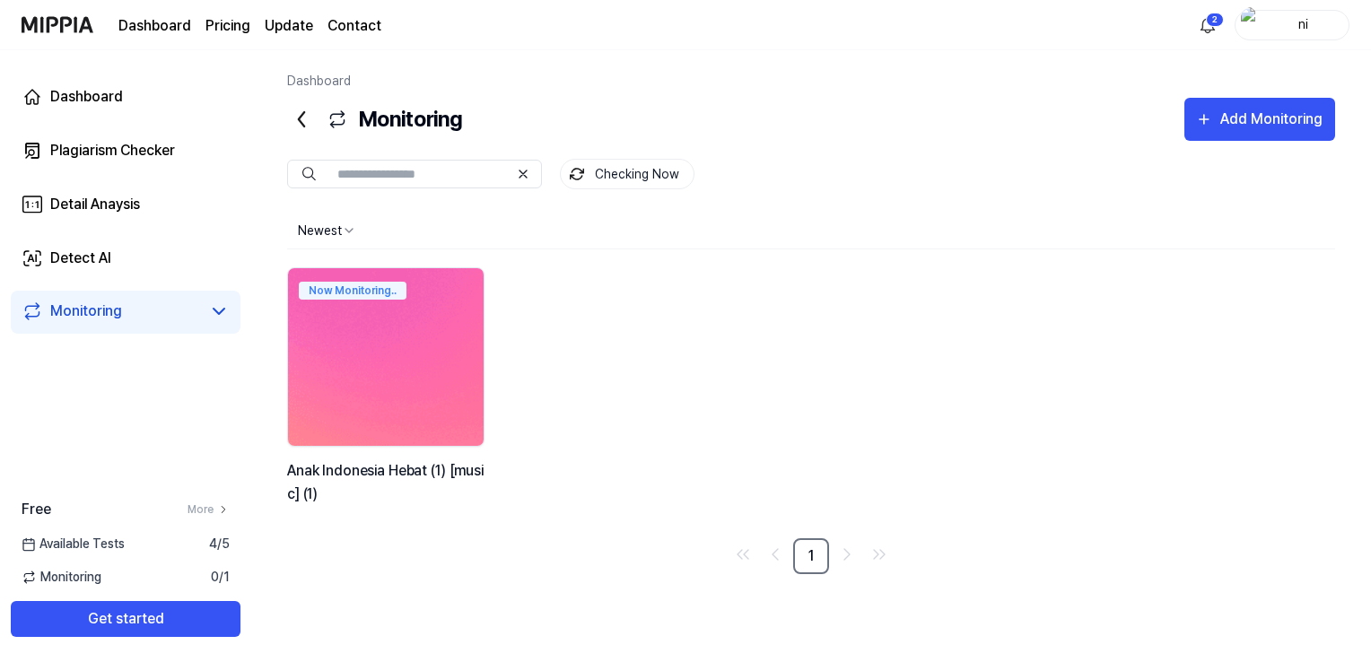
click at [352, 346] on img at bounding box center [385, 357] width 215 height 196
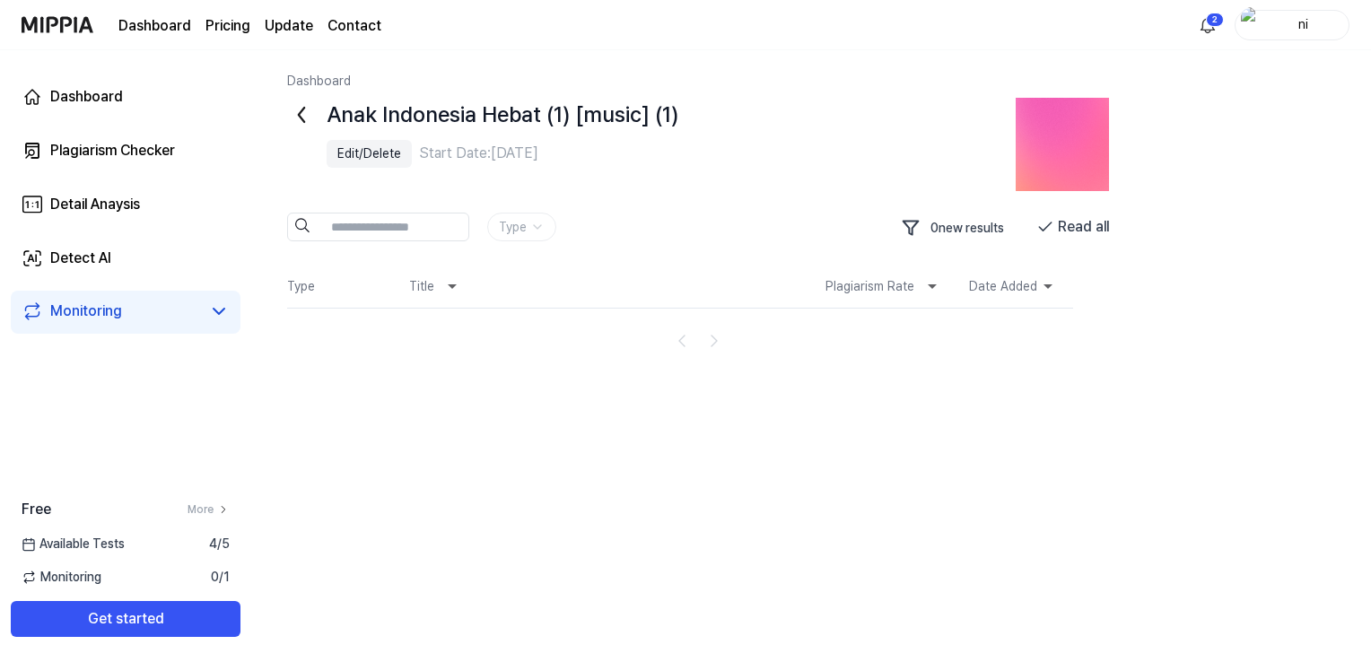
click at [556, 224] on div "Type 0 new results Read all" at bounding box center [716, 228] width 858 height 31
click at [542, 224] on html "Dashboard Pricing Update Contact 2 ni Dashboard Plagiarism Checker Detail Anays…" at bounding box center [685, 331] width 1371 height 662
